Goal: Information Seeking & Learning: Learn about a topic

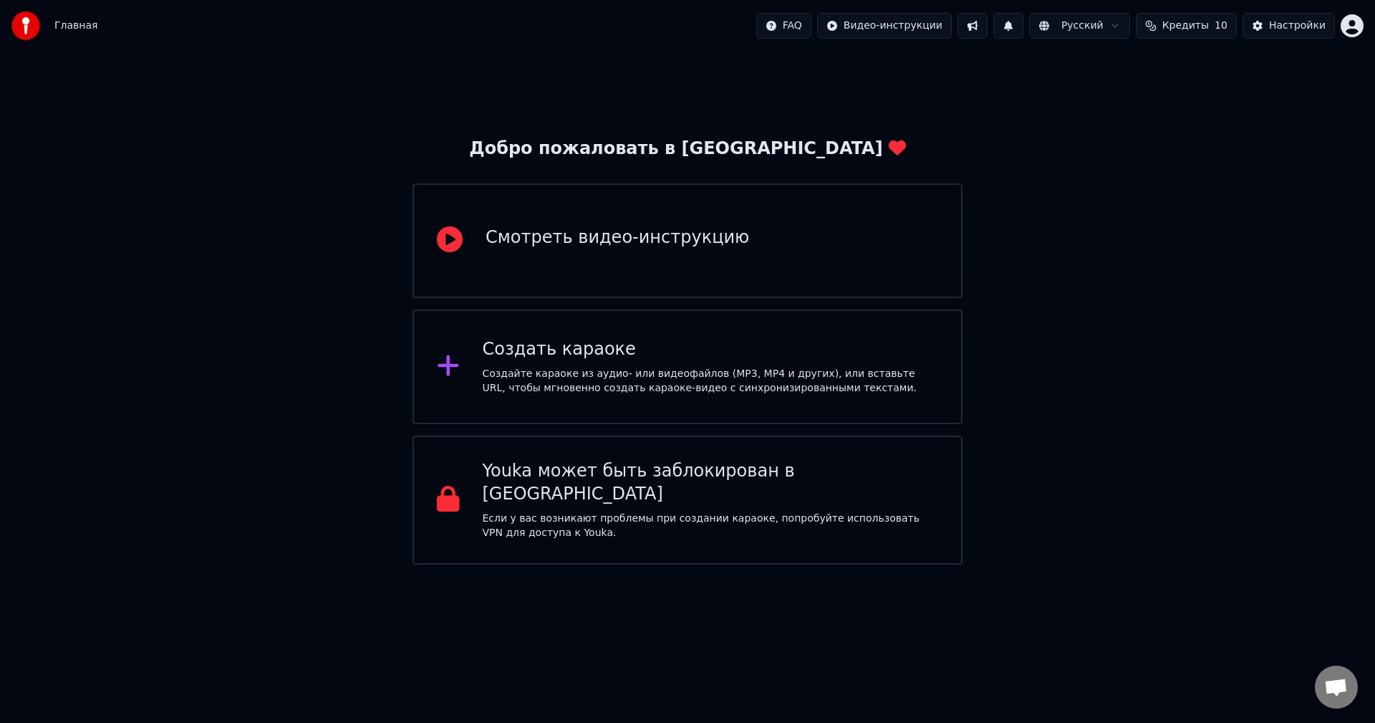
click at [1307, 27] on div "Настройки" at bounding box center [1297, 26] width 57 height 14
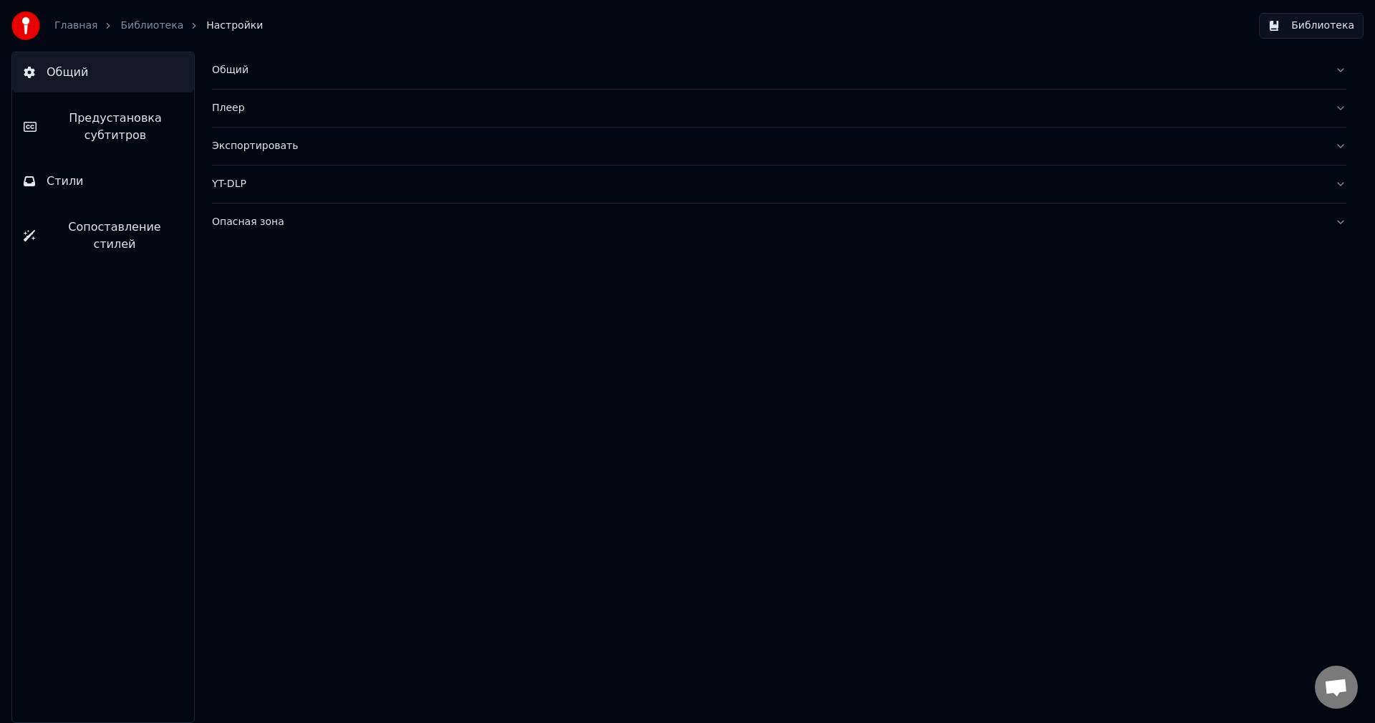
click at [1322, 28] on button "Библиотека" at bounding box center [1311, 26] width 105 height 26
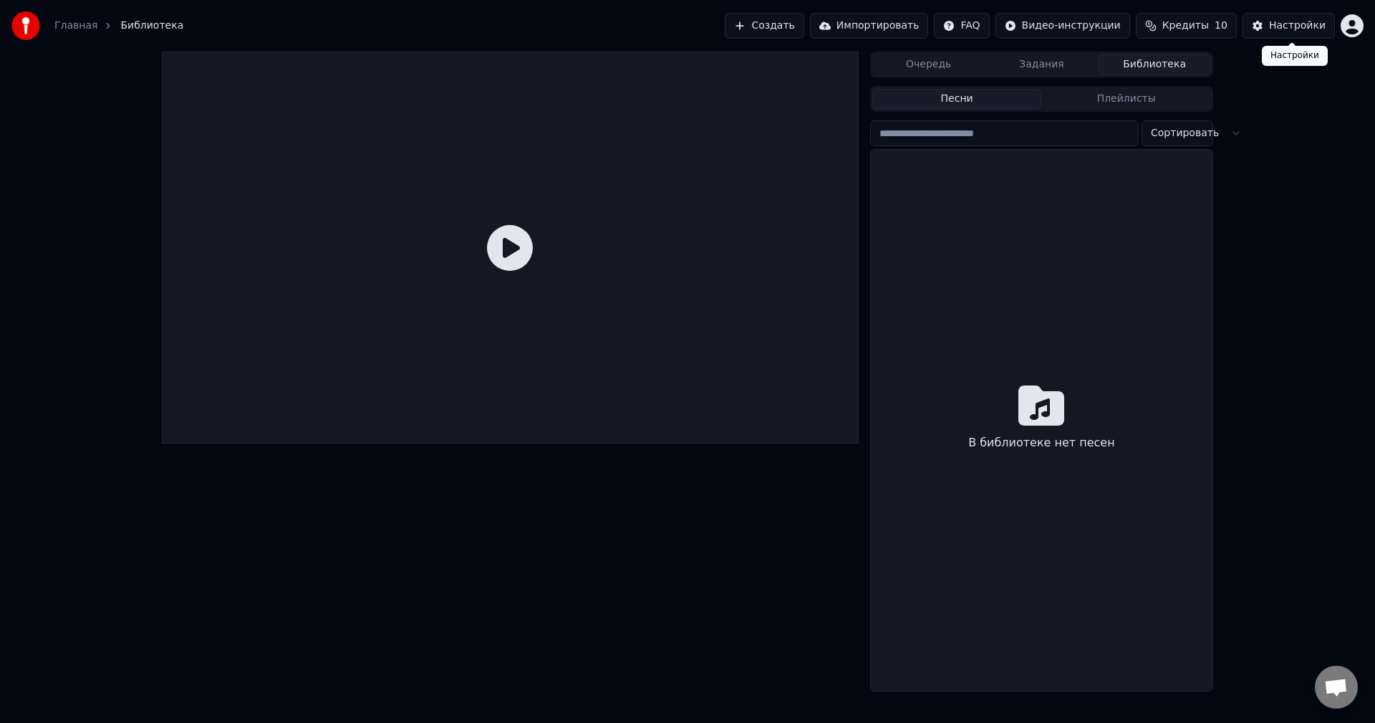
click at [1294, 30] on div "Настройки" at bounding box center [1297, 26] width 57 height 14
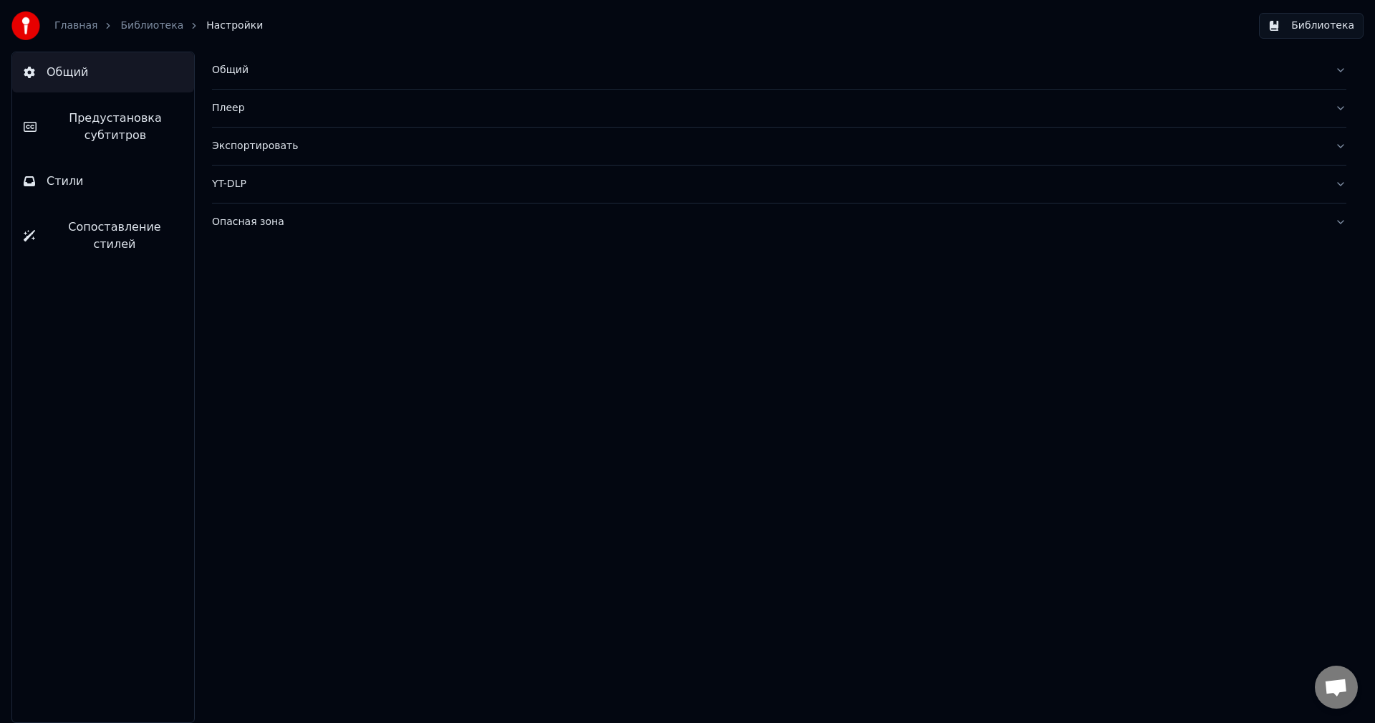
click at [252, 72] on div "Общий" at bounding box center [768, 70] width 1112 height 14
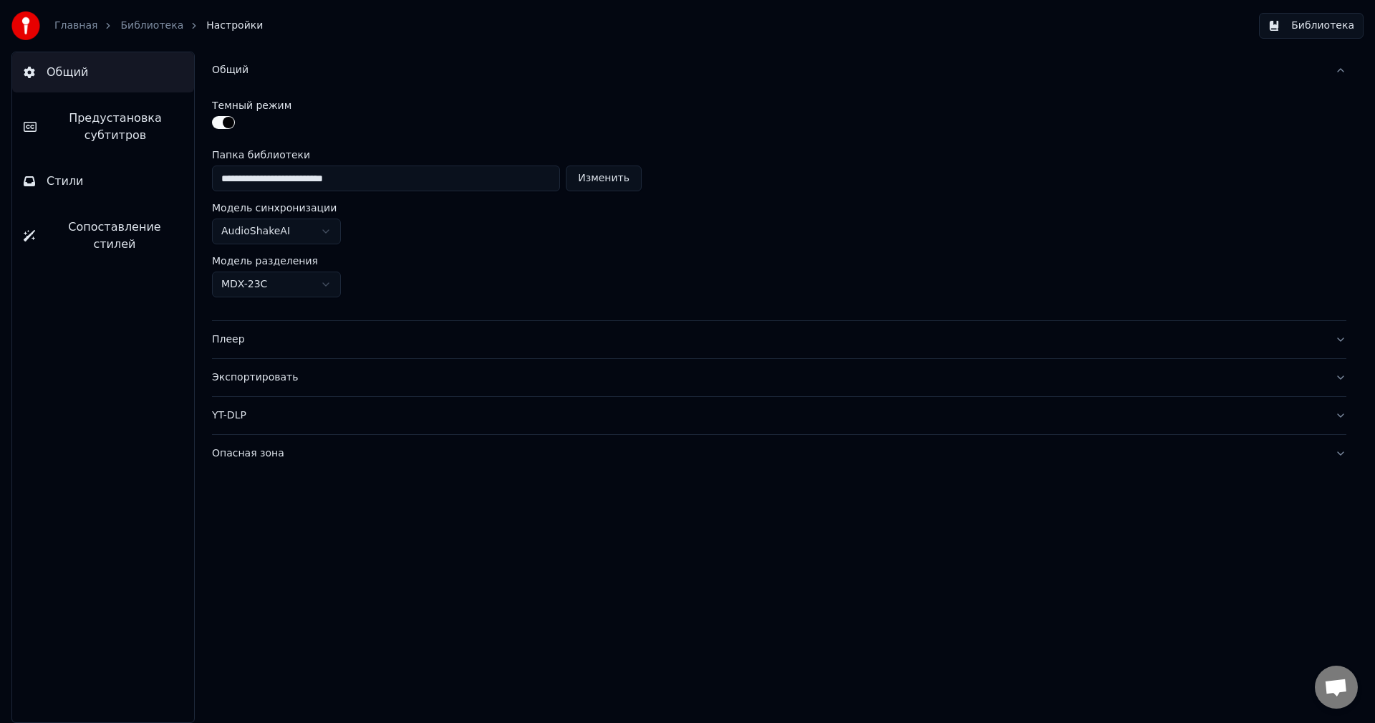
click at [241, 69] on div "Общий" at bounding box center [768, 70] width 1112 height 14
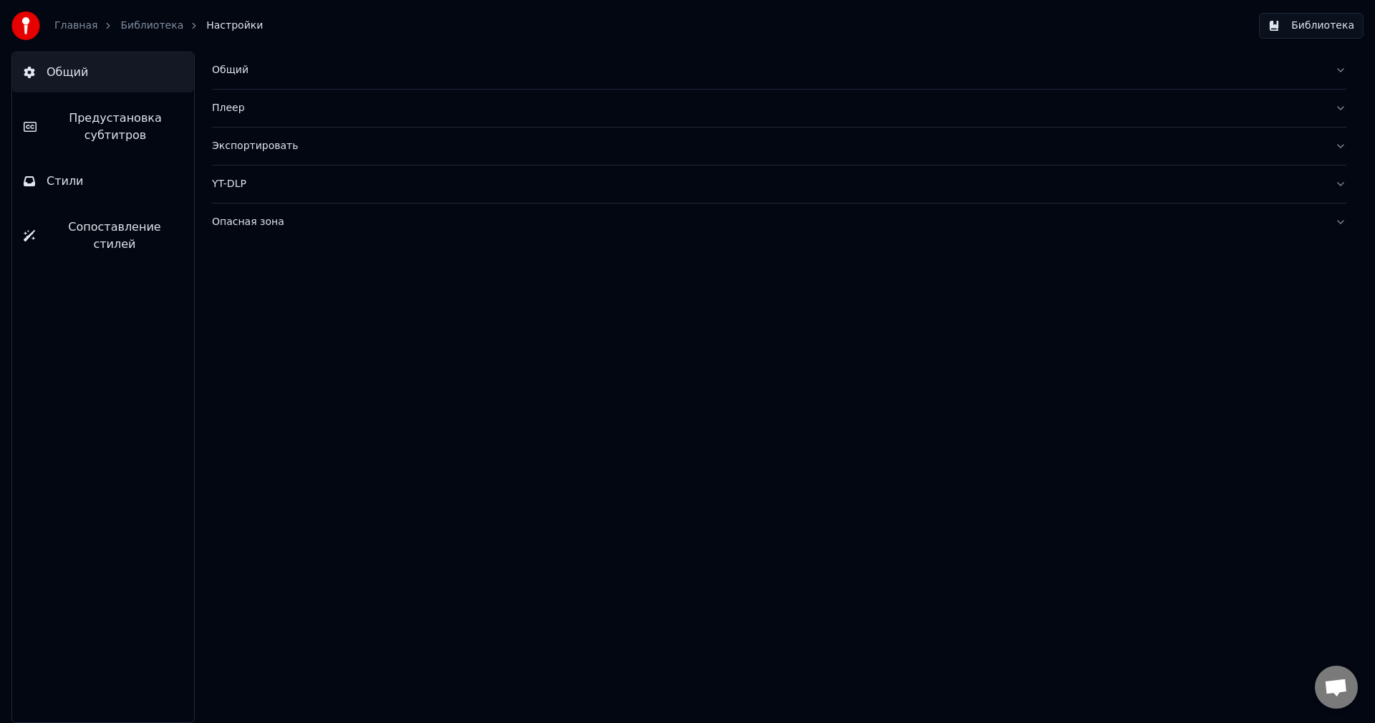
click at [154, 26] on link "Библиотека" at bounding box center [151, 26] width 63 height 14
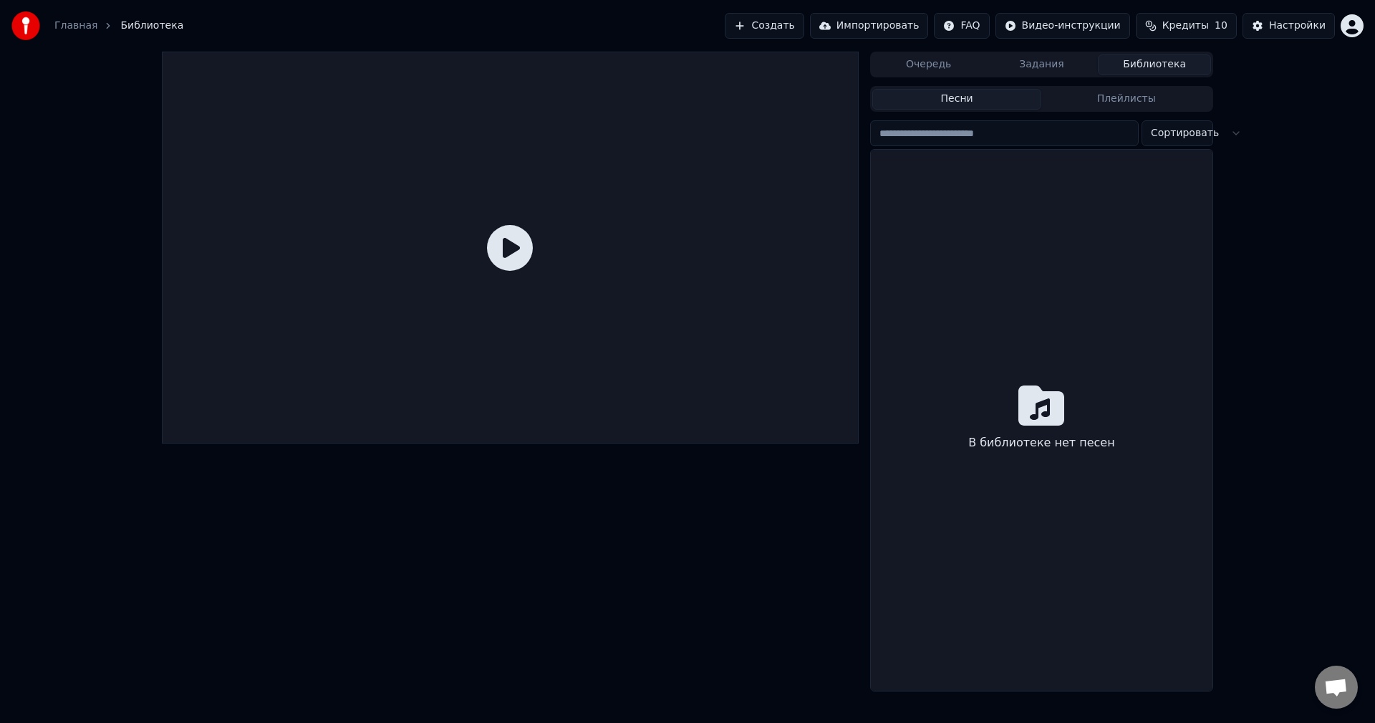
click at [153, 27] on span "Библиотека" at bounding box center [151, 26] width 63 height 14
click at [86, 24] on link "Главная" at bounding box center [75, 26] width 43 height 14
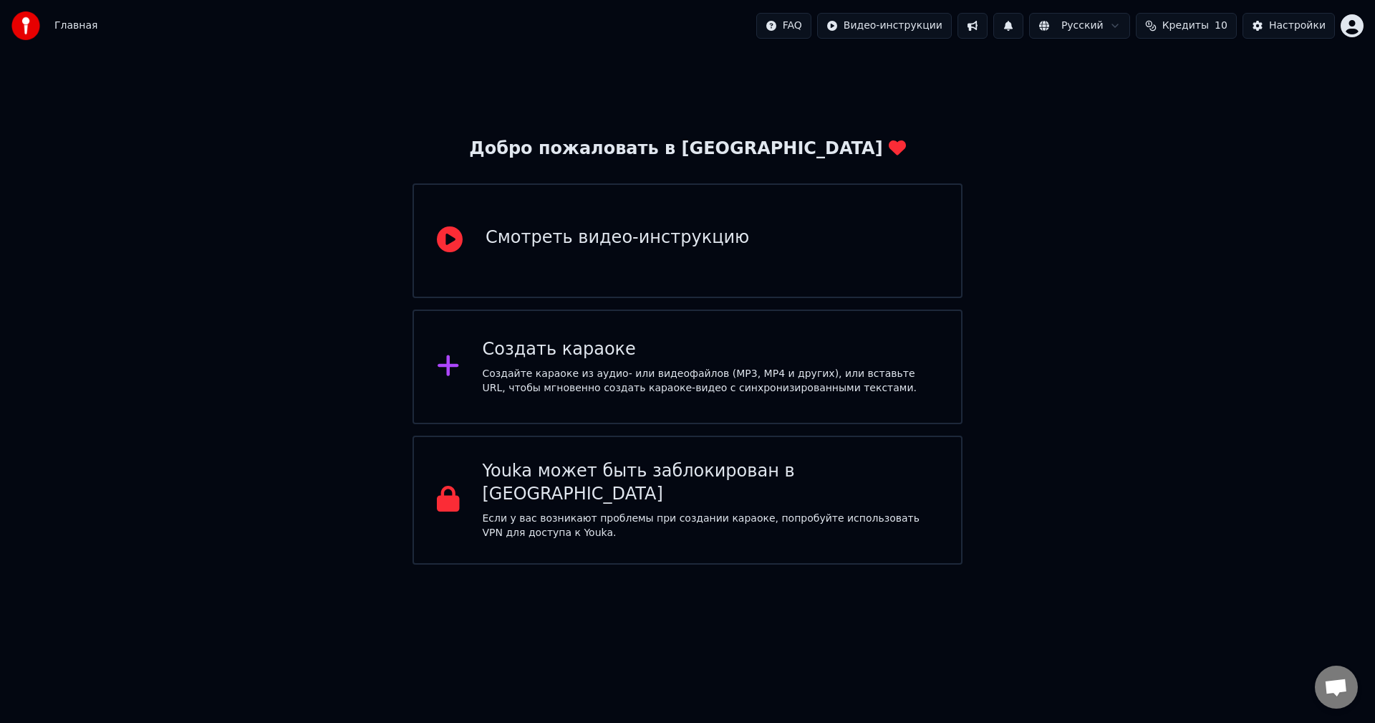
click at [86, 24] on span "Главная" at bounding box center [75, 26] width 43 height 14
click at [676, 165] on div "Добро пожаловать в Youka Смотреть видео-инструкцию Создать караоке Создайте кар…" at bounding box center [688, 351] width 550 height 427
click at [73, 26] on span "Главная" at bounding box center [75, 26] width 43 height 14
click at [17, 23] on img at bounding box center [25, 25] width 29 height 29
click at [798, 18] on html "Главная FAQ Видео-инструкции Русский Кредиты 10 Настройки Добро пожаловать в Yo…" at bounding box center [687, 282] width 1375 height 564
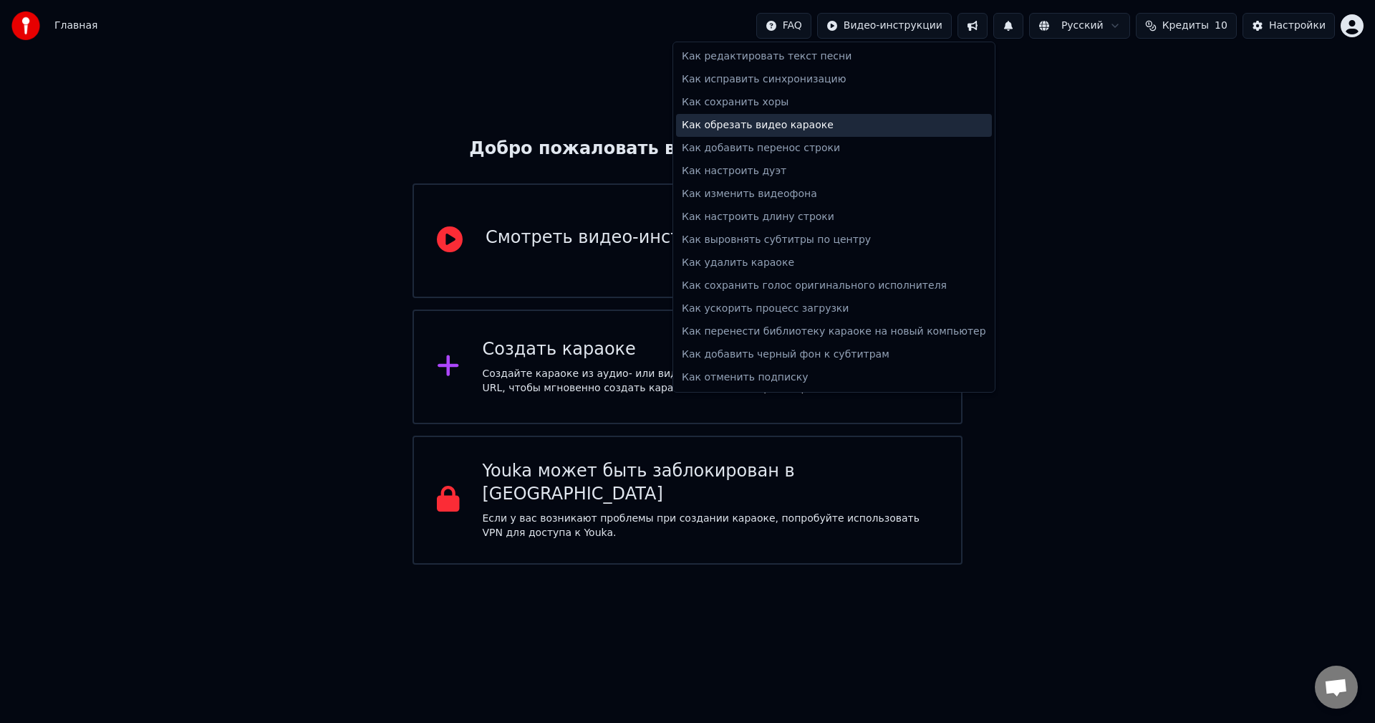
click at [735, 126] on div "Как обрезать видео караоке" at bounding box center [834, 125] width 316 height 23
click at [812, 24] on html "Главная FAQ Видео-инструкции Русский Кредиты 10 Настройки Добро пожаловать в Yo…" at bounding box center [687, 282] width 1375 height 564
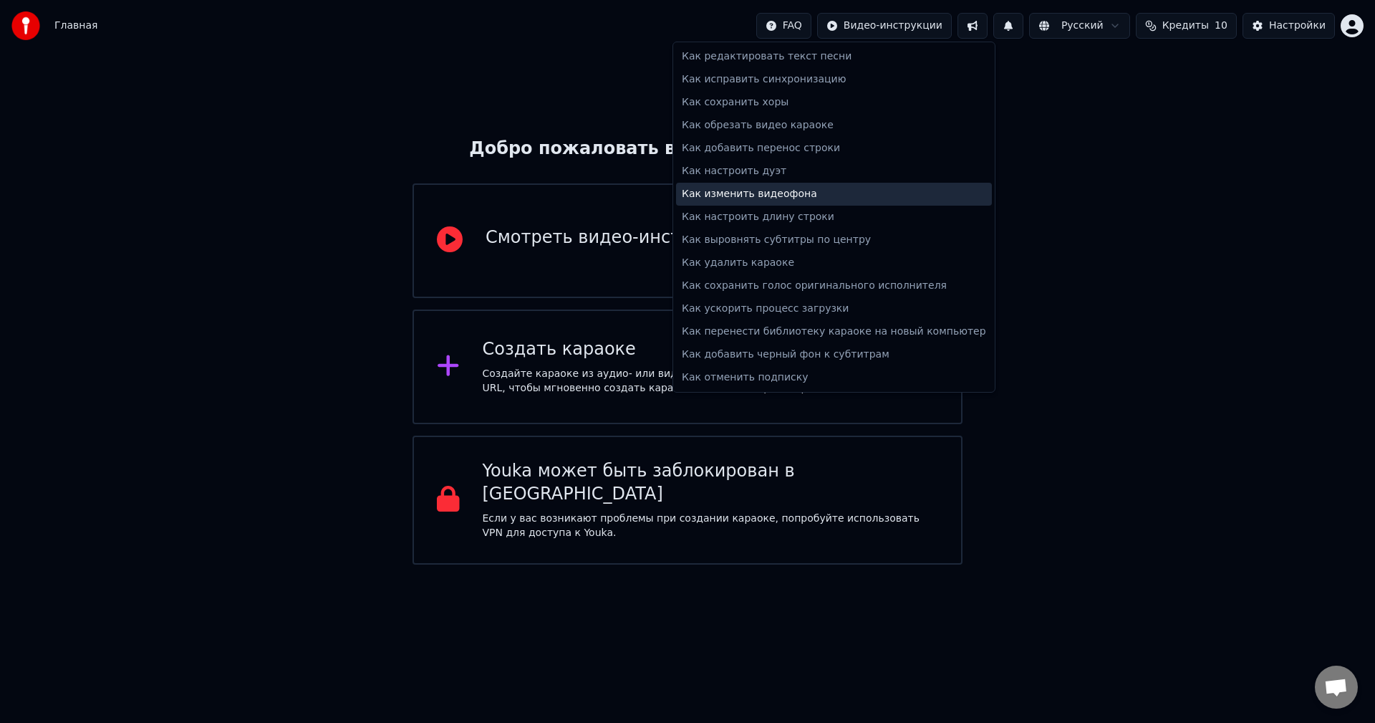
click at [806, 192] on div "Как изменить видеофона" at bounding box center [834, 194] width 316 height 23
click at [812, 24] on html "Главная FAQ Видео-инструкции Русский Кредиты 10 Настройки Добро пожаловать в Yo…" at bounding box center [687, 282] width 1375 height 564
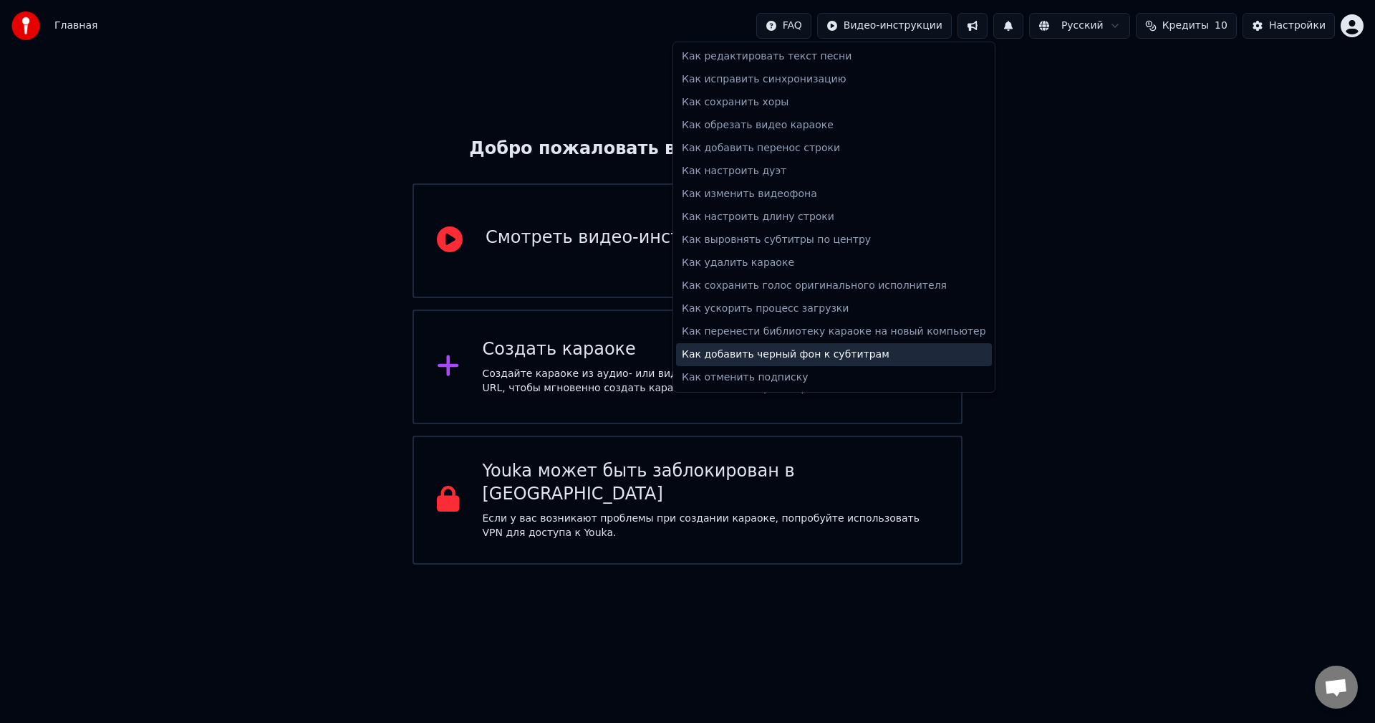
click at [840, 350] on div "Как добавить черный фон к субтитрам" at bounding box center [834, 354] width 316 height 23
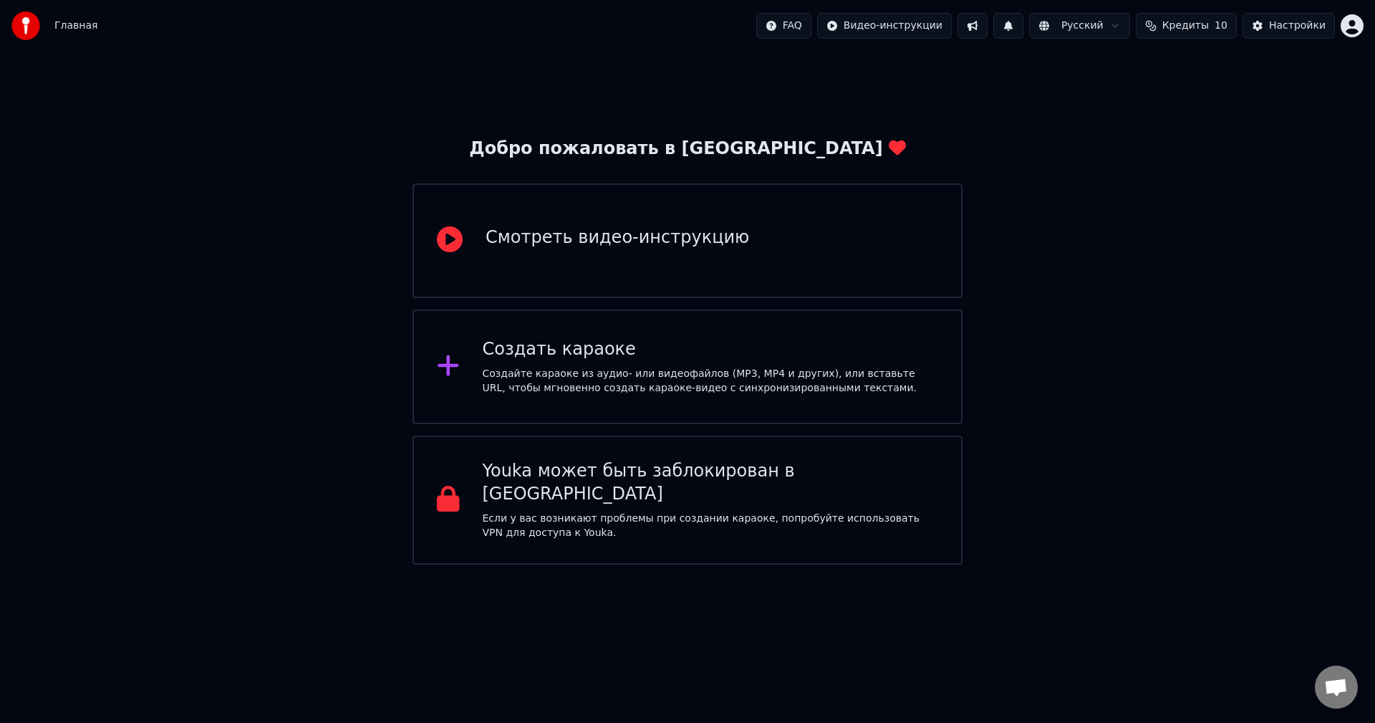
click at [1170, 191] on div "Добро пожаловать в Youka Смотреть видео-инструкцию Создать караоке Создайте кар…" at bounding box center [687, 308] width 1375 height 513
click at [910, 26] on html "Главная FAQ Видео-инструкции Русский Кредиты 10 Настройки Добро пожаловать в Yo…" at bounding box center [687, 282] width 1375 height 564
click at [984, 23] on html "Главная FAQ Видео-инструкции Русский Кредиты 10 Настройки Добро пожаловать в Yo…" at bounding box center [687, 282] width 1375 height 564
click at [984, 26] on button at bounding box center [973, 26] width 30 height 26
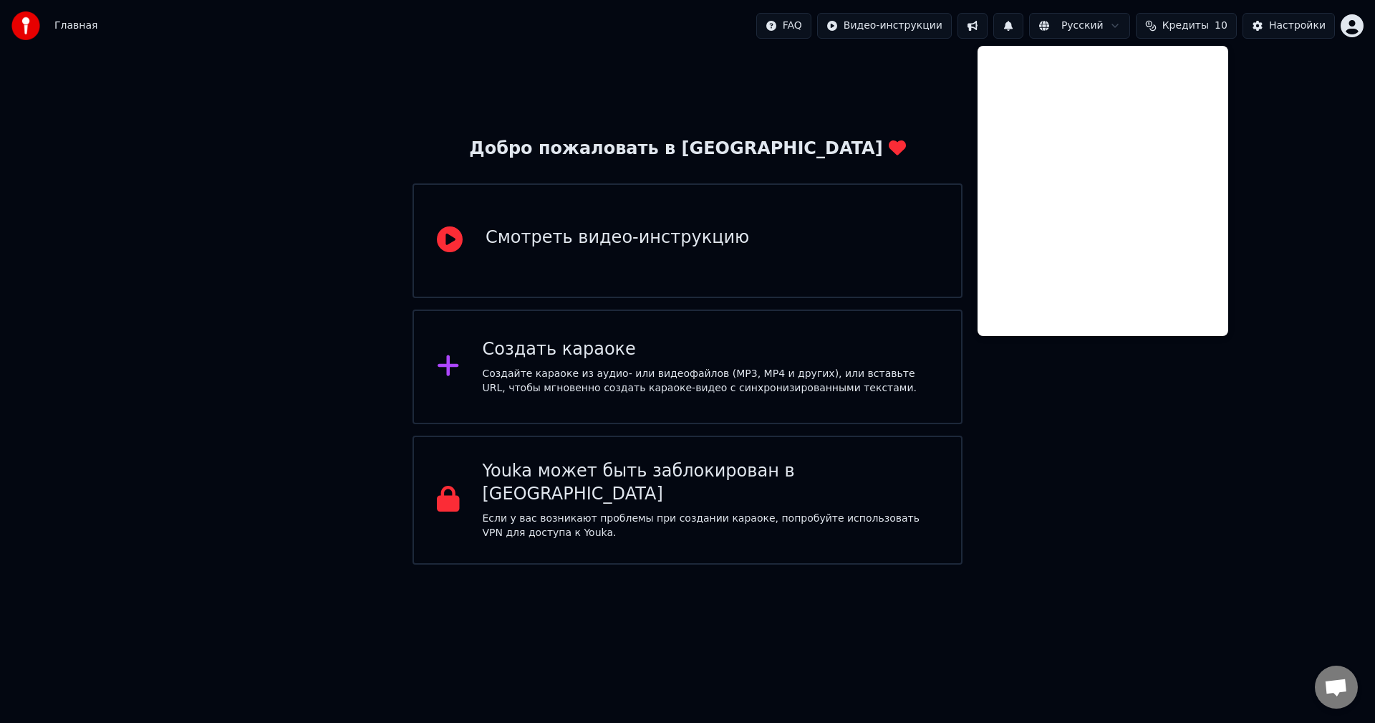
click at [1024, 29] on button at bounding box center [1009, 26] width 30 height 26
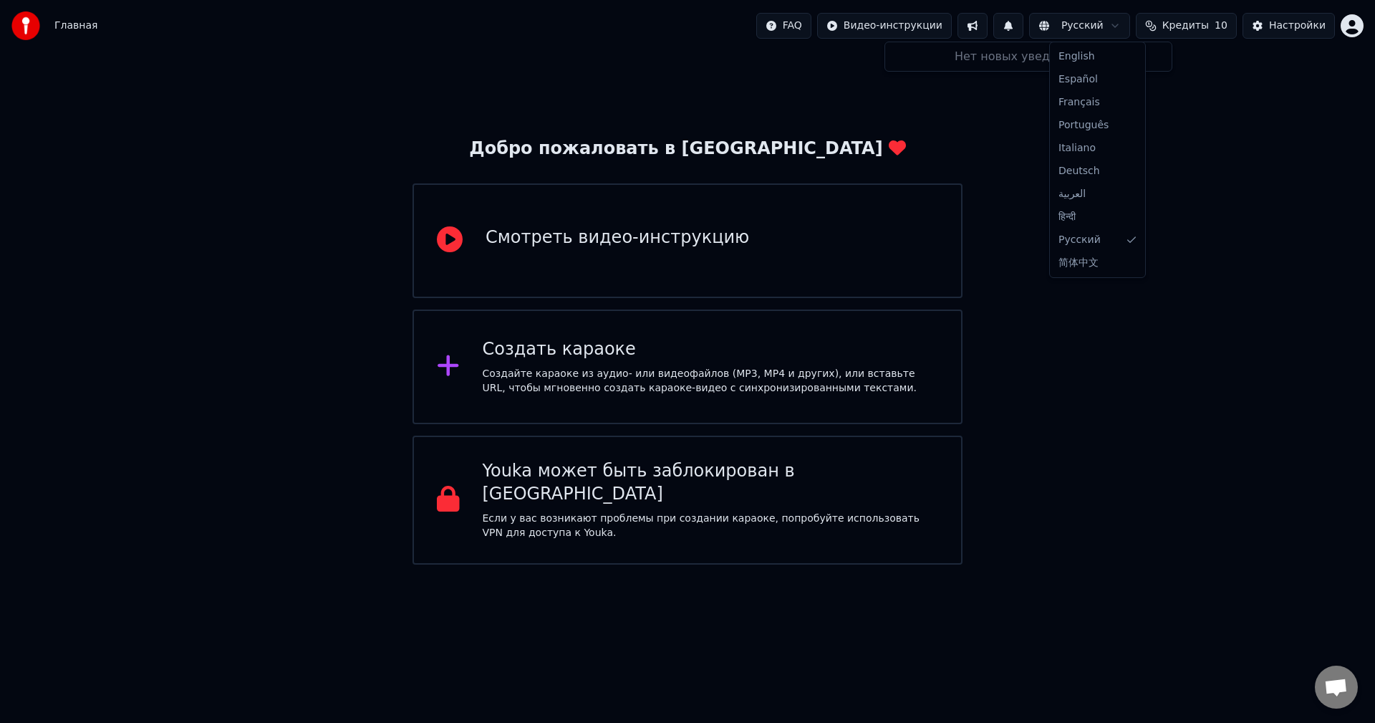
click at [1063, 32] on html "Главная FAQ Видео-инструкции Русский Кредиты 10 Настройки Добро пожаловать в Yo…" at bounding box center [687, 282] width 1375 height 564
click at [1171, 23] on button "Кредиты 10" at bounding box center [1186, 26] width 101 height 26
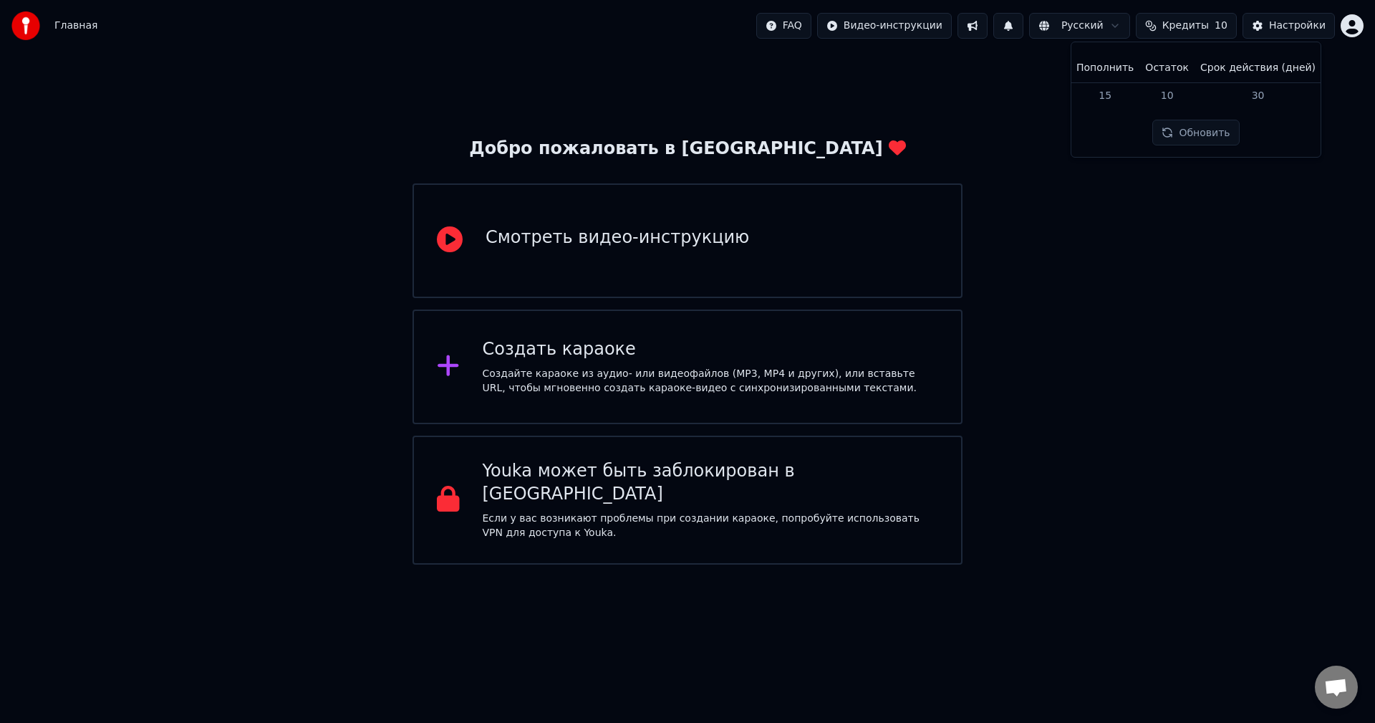
click at [1171, 24] on button "Кредиты 10" at bounding box center [1186, 26] width 101 height 26
click at [1257, 26] on button "Настройки" at bounding box center [1289, 26] width 92 height 26
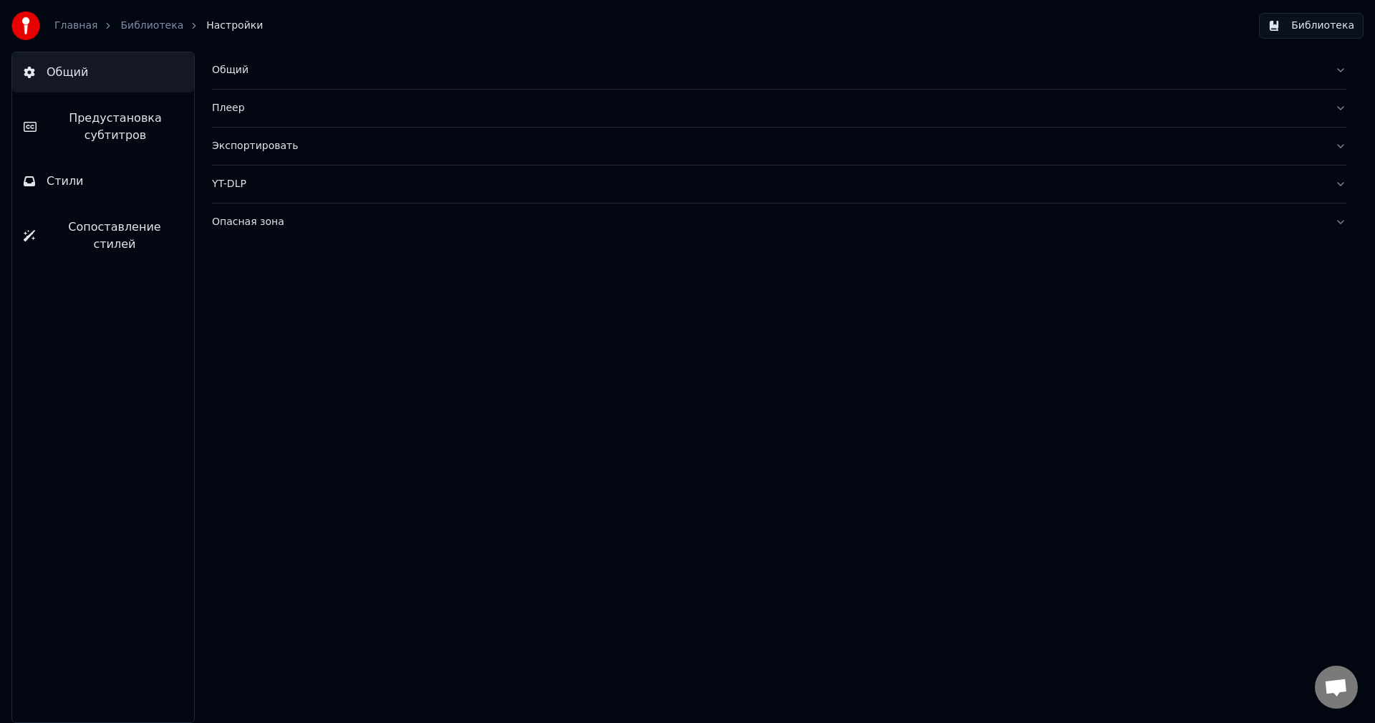
click at [153, 27] on link "Библиотека" at bounding box center [151, 26] width 63 height 14
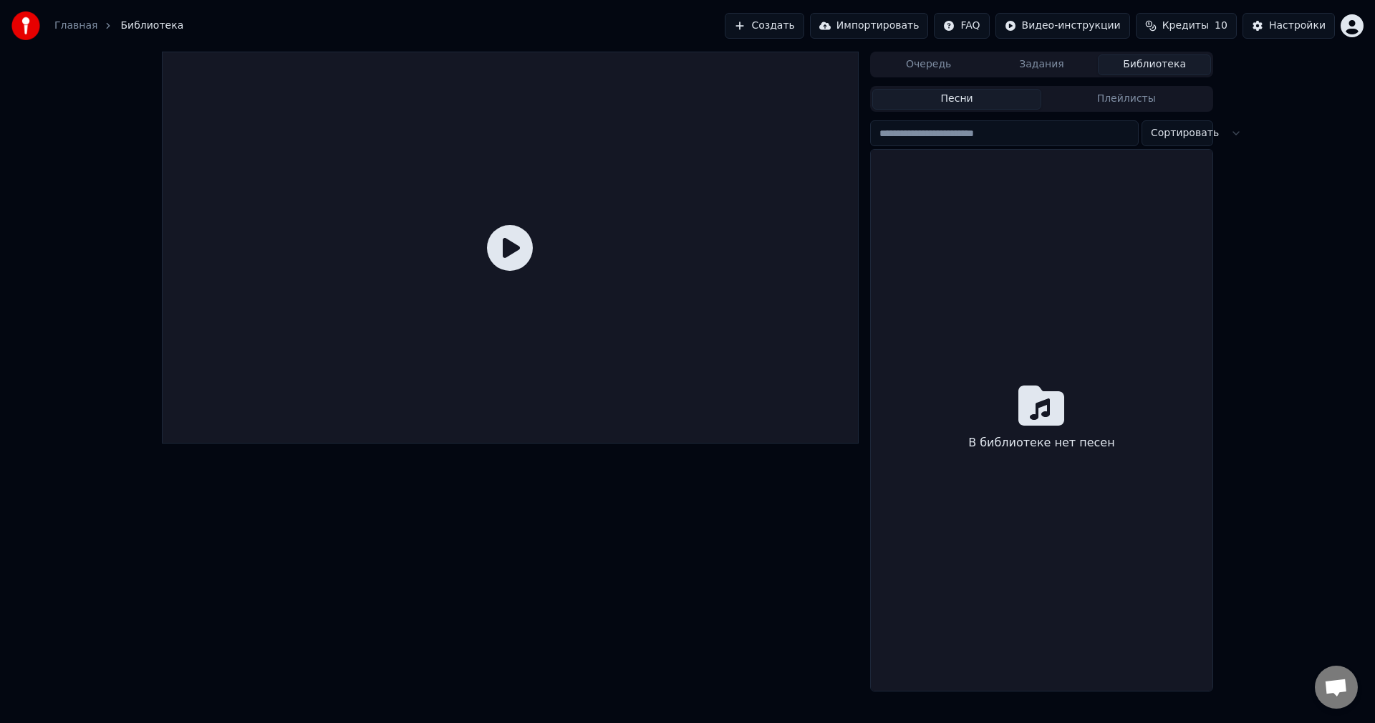
click at [95, 28] on div "Главная" at bounding box center [83, 26] width 59 height 14
click at [1346, 32] on html "Главная Библиотека Создать Импортировать FAQ Видео-инструкции Кредиты 10 Настро…" at bounding box center [687, 361] width 1375 height 723
click at [1279, 115] on span "Голосование за функции" at bounding box center [1301, 129] width 130 height 29
click at [1054, 67] on button "Задания" at bounding box center [1042, 64] width 113 height 21
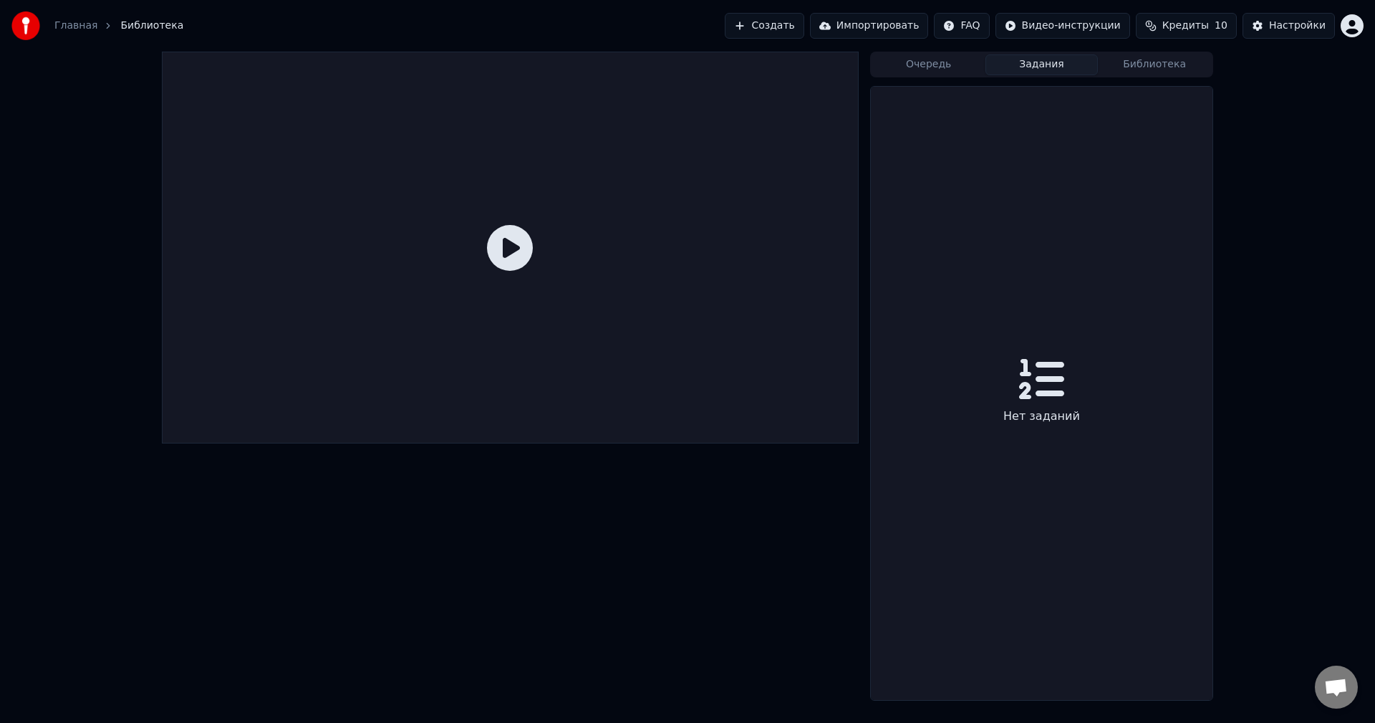
click at [917, 64] on button "Очередь" at bounding box center [928, 64] width 113 height 21
click at [90, 27] on link "Главная" at bounding box center [75, 26] width 43 height 14
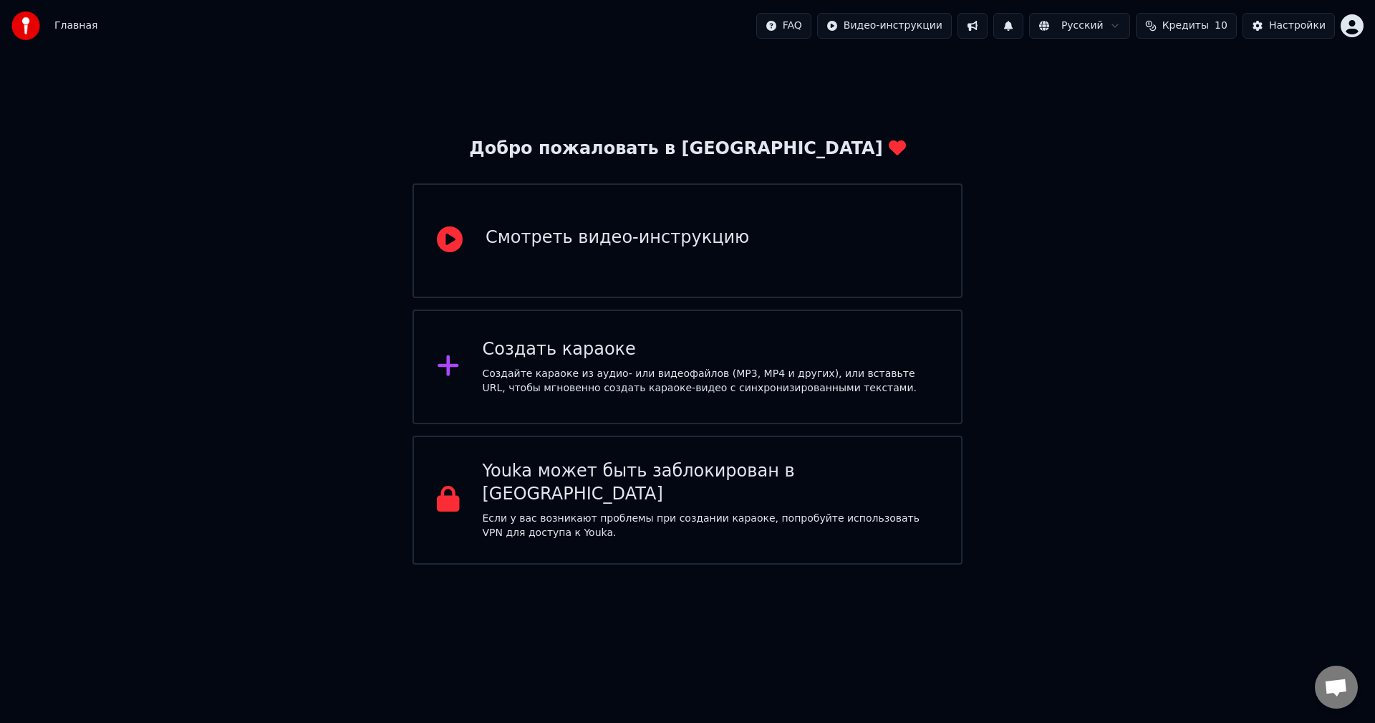
click at [607, 182] on div "Добро пожаловать в Youka Смотреть видео-инструкцию Создать караоке Создайте кар…" at bounding box center [688, 351] width 550 height 427
click at [605, 155] on div "Добро пожаловать в [GEOGRAPHIC_DATA]" at bounding box center [687, 149] width 436 height 23
drag, startPoint x: 612, startPoint y: 160, endPoint x: 623, endPoint y: 160, distance: 10.8
click at [619, 160] on div "Добро пожаловать в Youka Смотреть видео-инструкцию Создать караоке Создайте кар…" at bounding box center [688, 351] width 550 height 427
drag, startPoint x: 640, startPoint y: 159, endPoint x: 721, endPoint y: 150, distance: 81.4
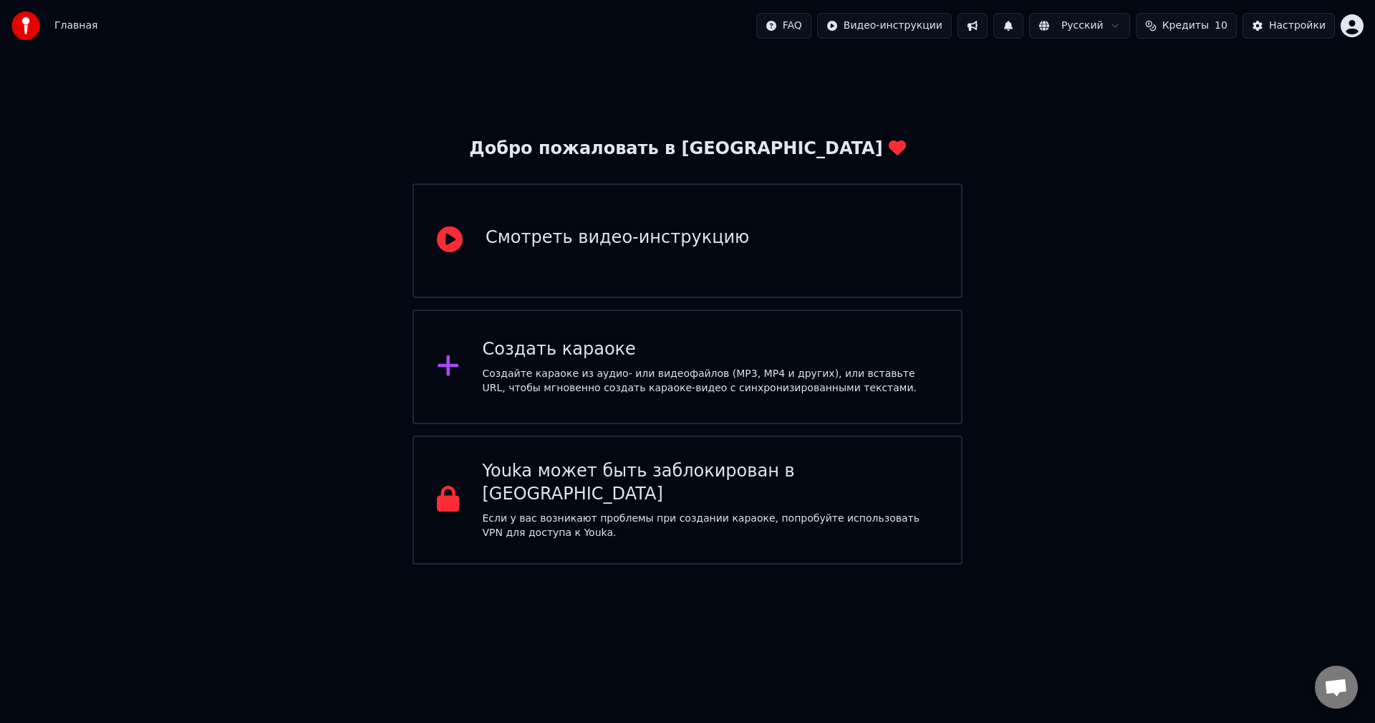
click at [642, 159] on div "Добро пожаловать в [GEOGRAPHIC_DATA]" at bounding box center [687, 149] width 436 height 23
click at [95, 21] on div "Главная FAQ Видео-инструкции Русский Кредиты 10 Настройки" at bounding box center [687, 26] width 1375 height 52
click at [52, 27] on div "Главная" at bounding box center [54, 25] width 86 height 29
click at [16, 27] on img at bounding box center [25, 25] width 29 height 29
click at [25, 27] on img at bounding box center [25, 25] width 29 height 29
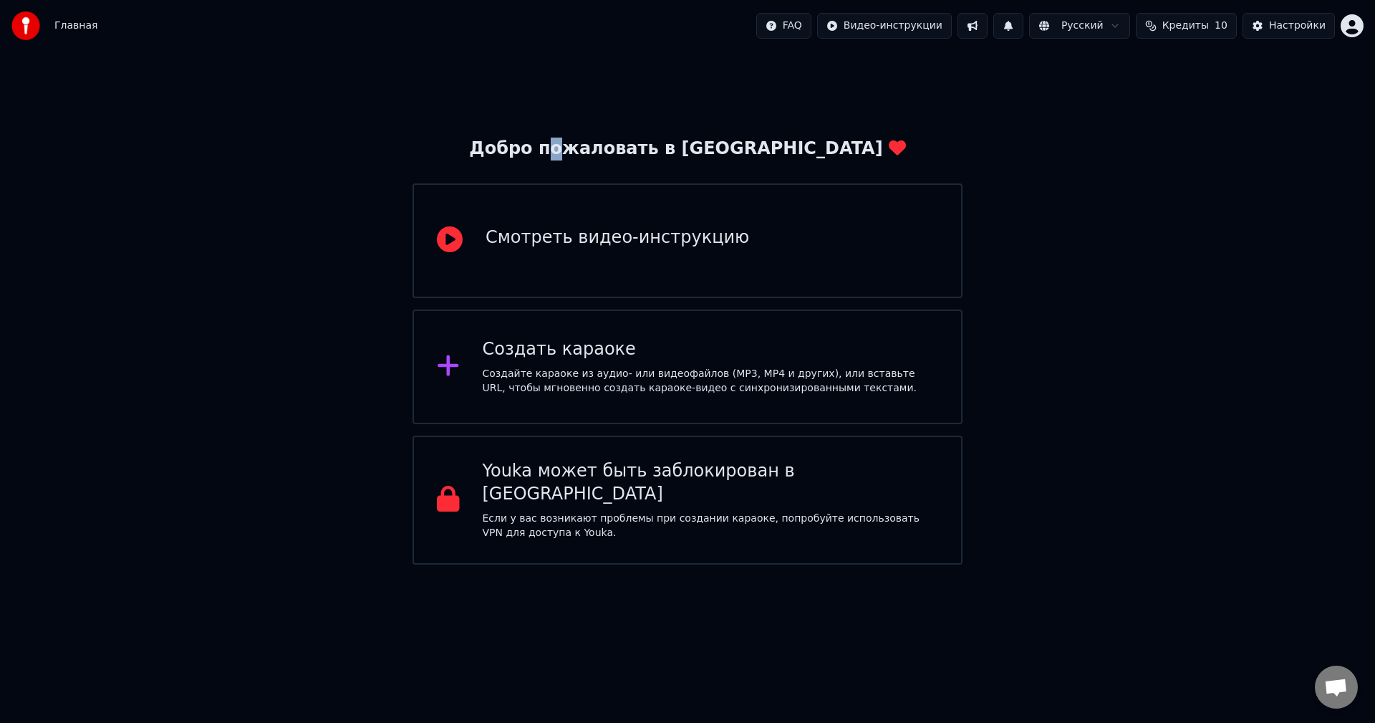
click at [25, 27] on img at bounding box center [25, 25] width 29 height 29
click at [26, 27] on img at bounding box center [25, 25] width 29 height 29
click at [1349, 675] on span "Открытый чат" at bounding box center [1336, 686] width 43 height 43
